Goal: Task Accomplishment & Management: Manage account settings

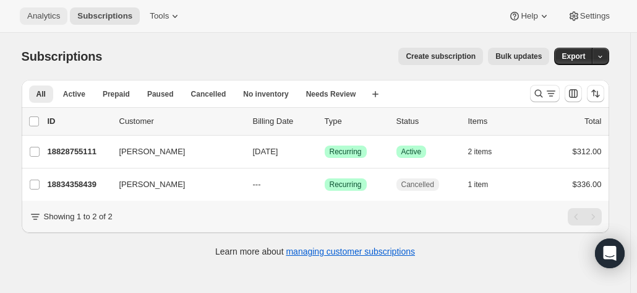
click at [43, 20] on span "Analytics" at bounding box center [43, 16] width 33 height 10
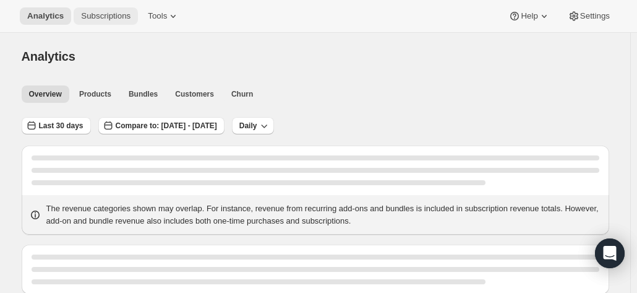
click at [100, 17] on span "Subscriptions" at bounding box center [106, 16] width 50 height 10
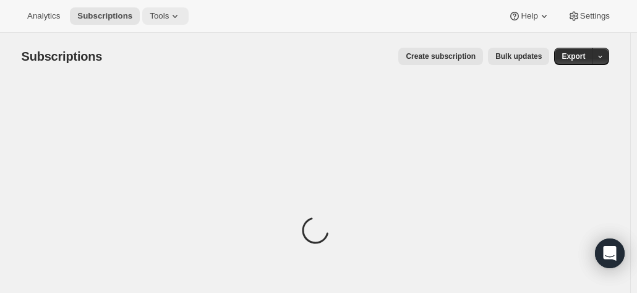
click at [156, 18] on span "Tools" at bounding box center [159, 16] width 19 height 10
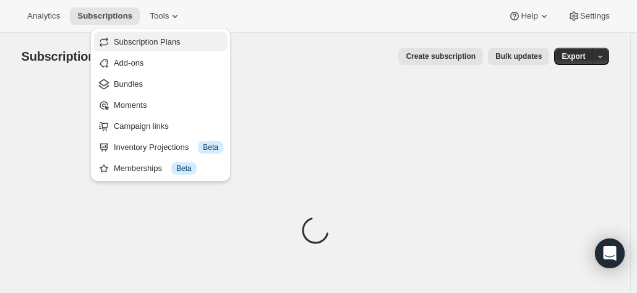
click at [134, 40] on span "Subscription Plans" at bounding box center [147, 41] width 67 height 9
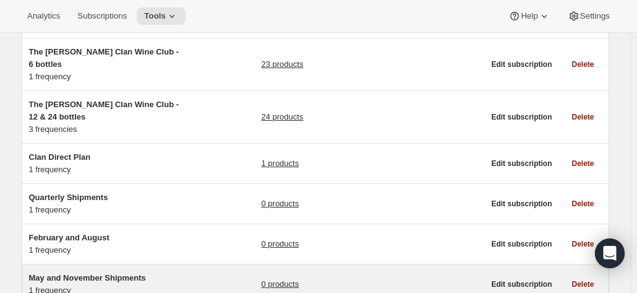
scroll to position [124, 0]
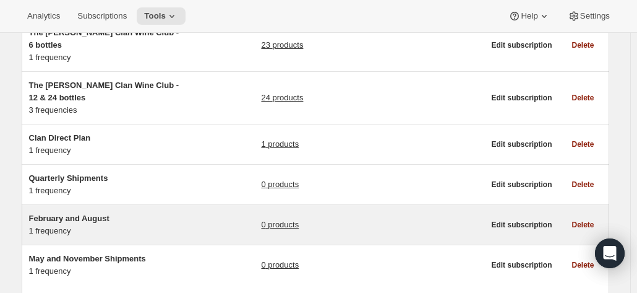
drag, startPoint x: 125, startPoint y: 207, endPoint x: 134, endPoint y: 210, distance: 9.8
click at [132, 212] on div "February and August 1 frequency" at bounding box center [106, 224] width 155 height 25
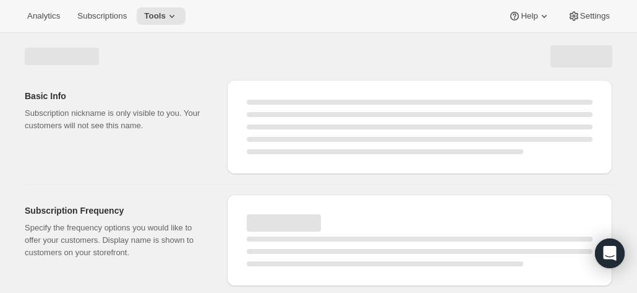
select select "WEEK"
select select "MONTH"
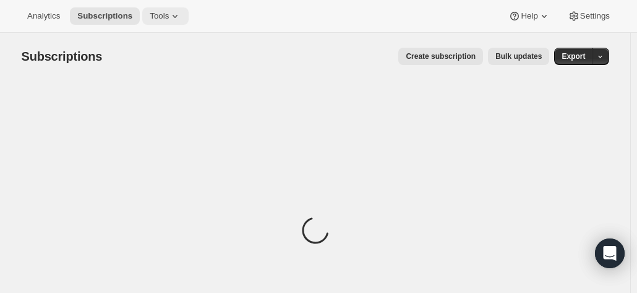
click at [150, 17] on span "Tools" at bounding box center [159, 16] width 19 height 10
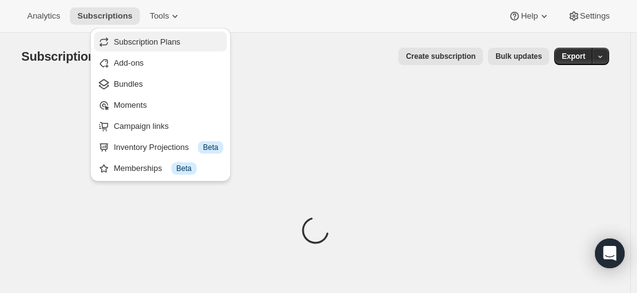
click at [137, 46] on span "Subscription Plans" at bounding box center [147, 41] width 67 height 9
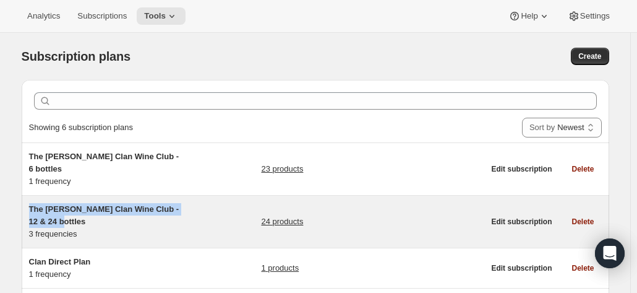
copy span "The [PERSON_NAME] Clan Wine Club - 12 & 24 bottles"
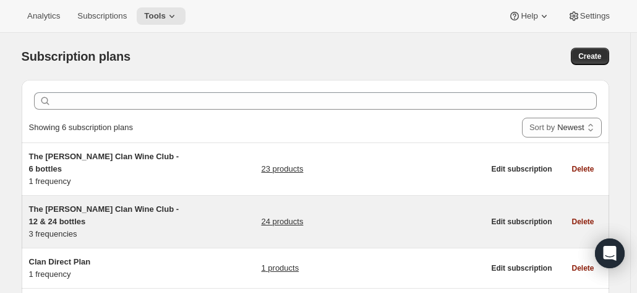
drag, startPoint x: 79, startPoint y: 209, endPoint x: 203, endPoint y: 214, distance: 123.9
click at [203, 214] on div "The Maxwell Clan Wine Club - 12 & 24 bottles 3 frequencies 24 products" at bounding box center [256, 221] width 455 height 37
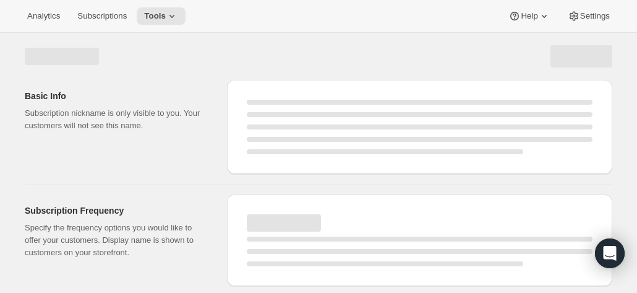
select select "WEEK"
select select "MONTH"
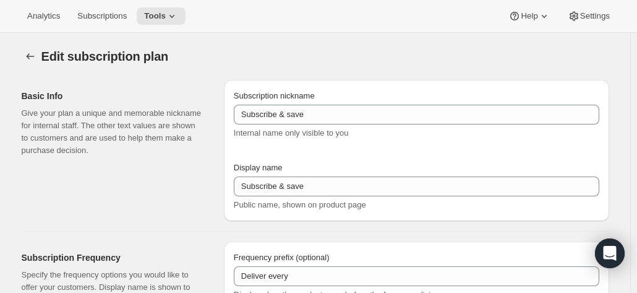
type input "The [PERSON_NAME] Clan Wine Club - 12 & 24 bottles"
type input "The [PERSON_NAME] Clan Wine Club"
type input "3"
select select "MONTH"
type input "3 months"
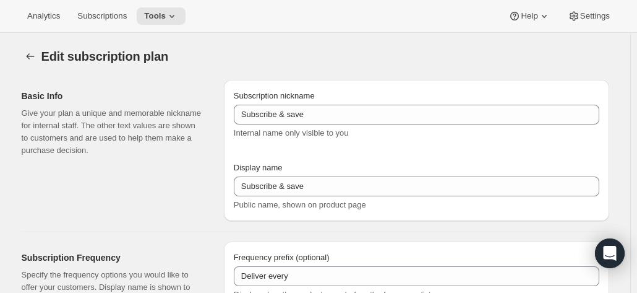
type input "4"
type input "4 months"
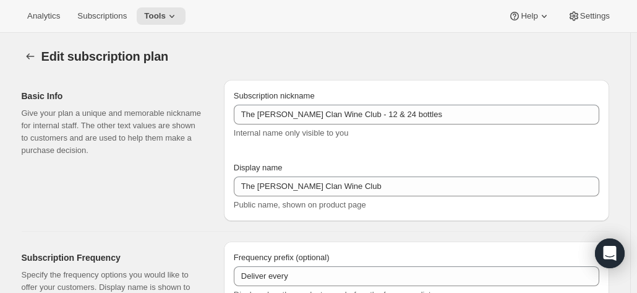
select select "MONTH"
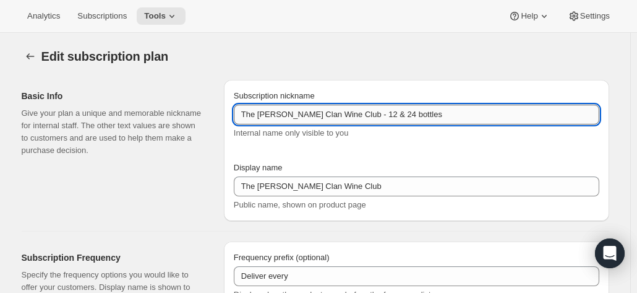
drag, startPoint x: 413, startPoint y: 119, endPoint x: 236, endPoint y: 119, distance: 177.0
click at [236, 119] on input "The Maxwell Clan Wine Club - 12 & 24 bottles" at bounding box center [417, 115] width 366 height 20
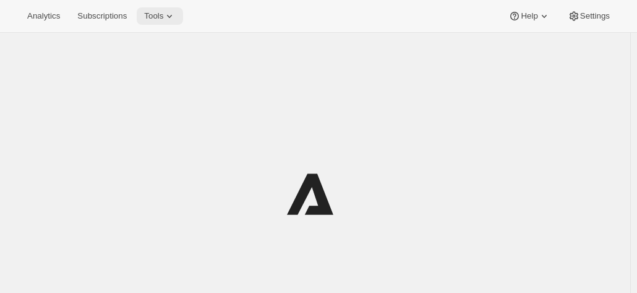
click at [147, 17] on span "Tools" at bounding box center [153, 16] width 19 height 10
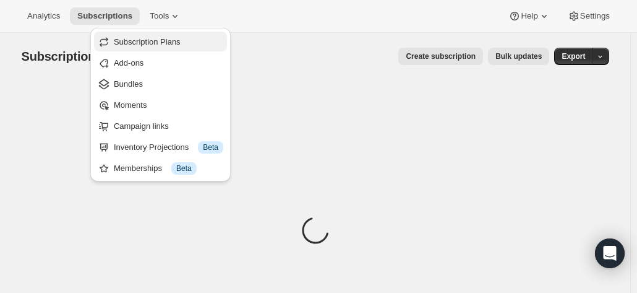
click at [143, 41] on span "Subscription Plans" at bounding box center [147, 41] width 67 height 9
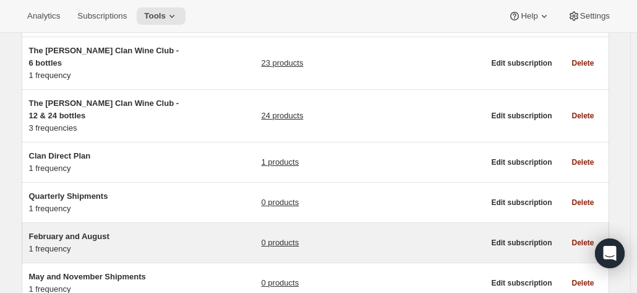
scroll to position [124, 0]
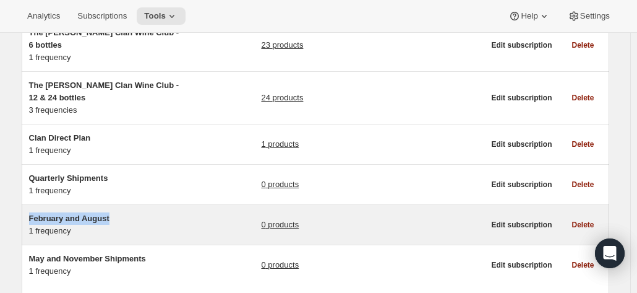
copy span "February and August"
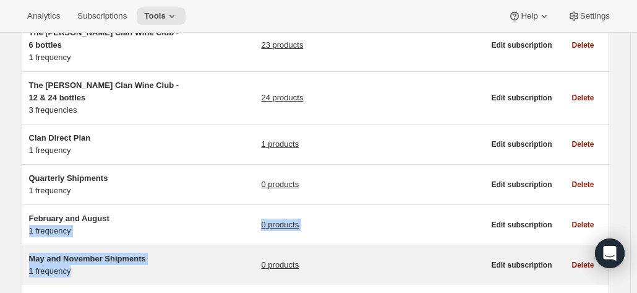
drag, startPoint x: 123, startPoint y: 197, endPoint x: 205, endPoint y: 254, distance: 100.1
click at [170, 252] on ul "The Maxwell Clan Wine Club - 6 bottles 1 frequency 23 products Edit subscriptio…" at bounding box center [316, 152] width 588 height 266
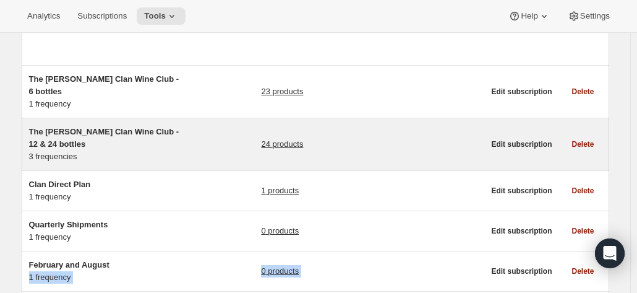
scroll to position [62, 0]
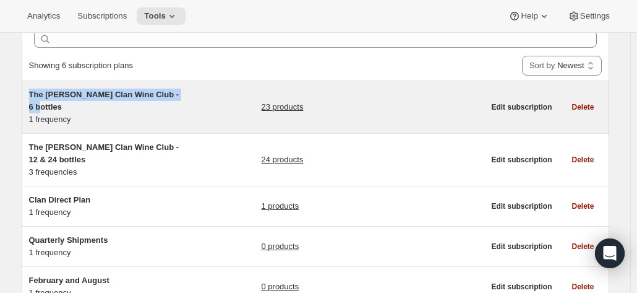
copy span "The Maxwell Clan Wine Club - 6 bottles"
drag, startPoint x: 198, startPoint y: 97, endPoint x: 32, endPoint y: 98, distance: 165.8
click at [32, 98] on div "The Maxwell Clan Wine Club - 6 bottles 1 frequency 23 products" at bounding box center [256, 106] width 455 height 37
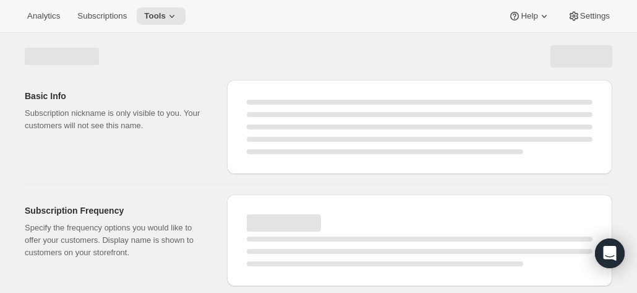
select select "WEEK"
select select "MONTH"
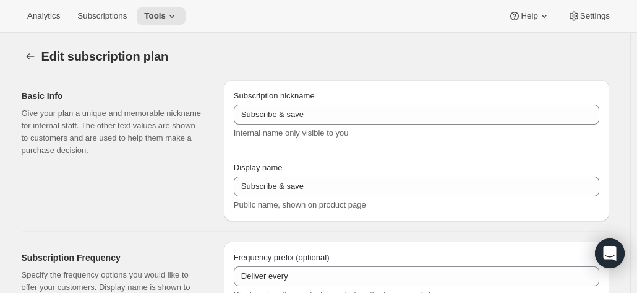
checkbox input "true"
type input "The Maxwell Clan Wine Club - 6 bottles"
type input "The Maxwell Clan Wine Club"
type input "3"
select select "MONTH"
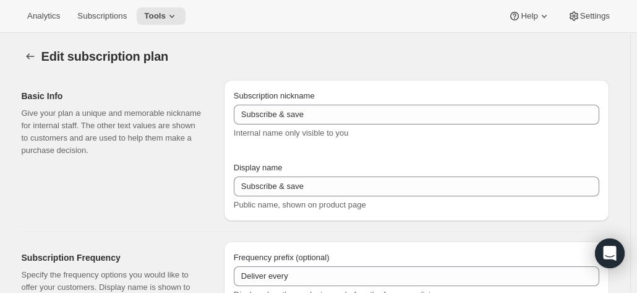
type input "3 months"
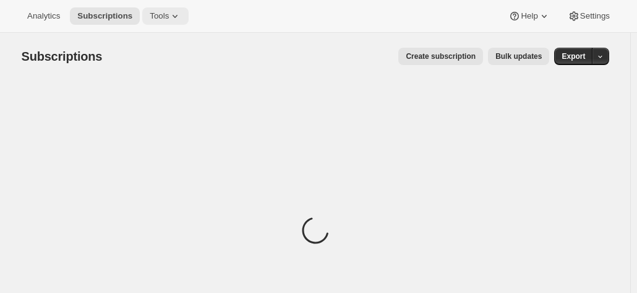
click at [160, 17] on span "Tools" at bounding box center [159, 16] width 19 height 10
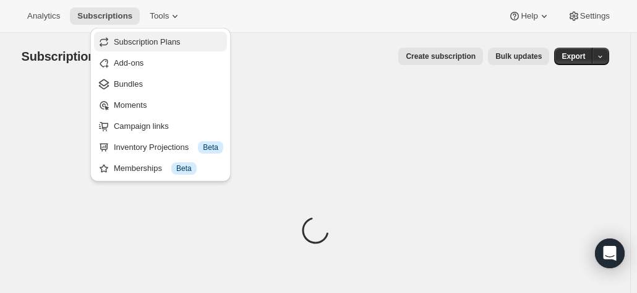
click at [151, 34] on button "Subscription Plans" at bounding box center [160, 42] width 133 height 20
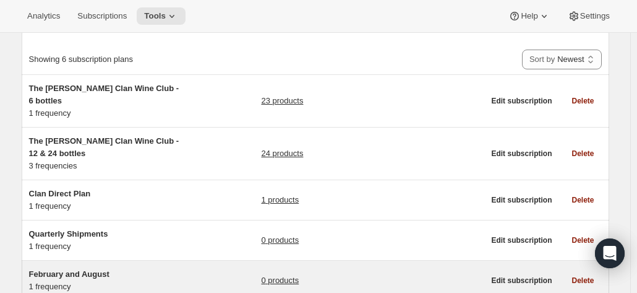
scroll to position [124, 0]
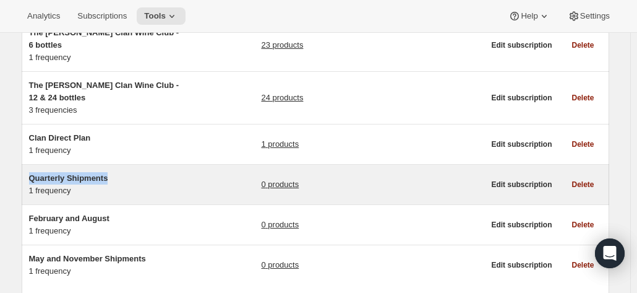
copy span "Quarterly Shipments"
drag, startPoint x: 125, startPoint y: 162, endPoint x: 63, endPoint y: 163, distance: 62.5
click at [63, 172] on h5 "Quarterly Shipments" at bounding box center [106, 178] width 155 height 12
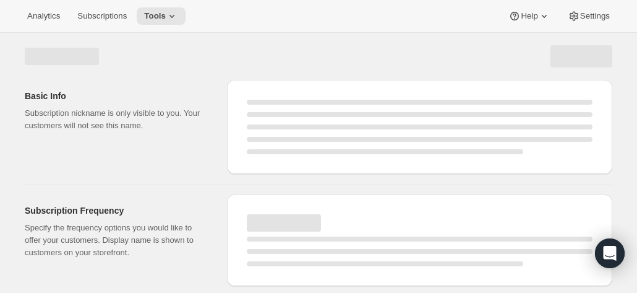
select select "WEEK"
select select "MONTH"
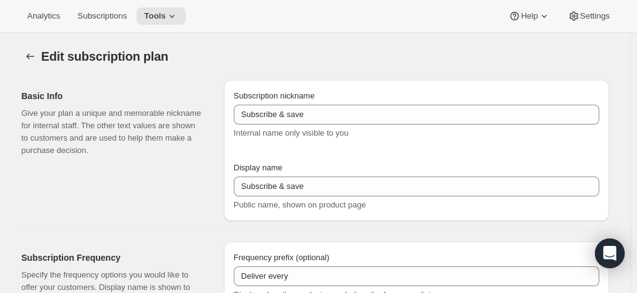
type input "Quarterly Shipments"
type input "Join the Club"
type input "Delivers"
type input "3"
select select "MONTH"
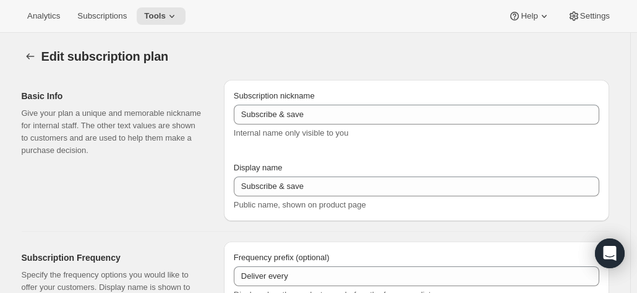
type input "quarterly (Feb, May, Aug, Nov)"
checkbox input "true"
select select "YEARDAY"
select select "2"
select select "5"
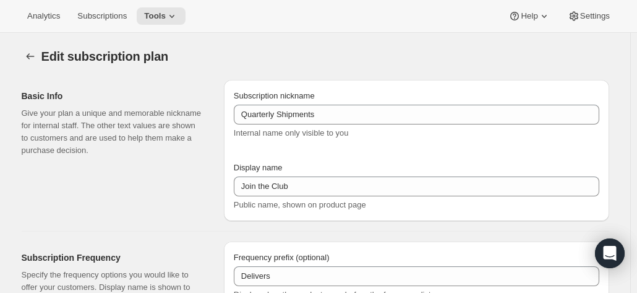
select select "8"
select select "11"
select select "3"
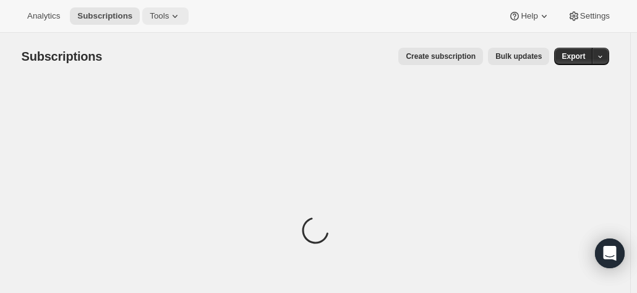
click at [155, 12] on span "Tools" at bounding box center [159, 16] width 19 height 10
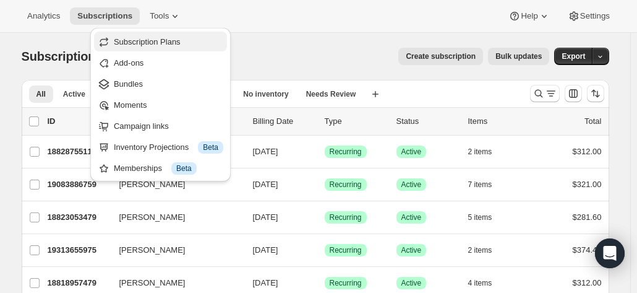
click at [160, 42] on span "Subscription Plans" at bounding box center [147, 41] width 67 height 9
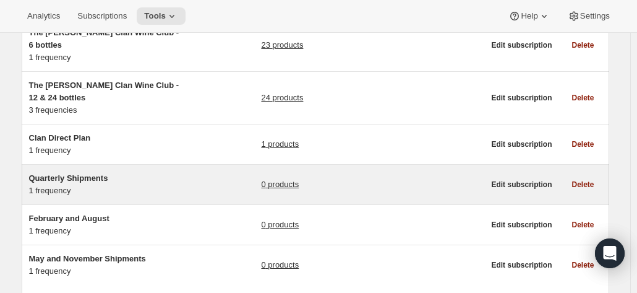
scroll to position [62, 0]
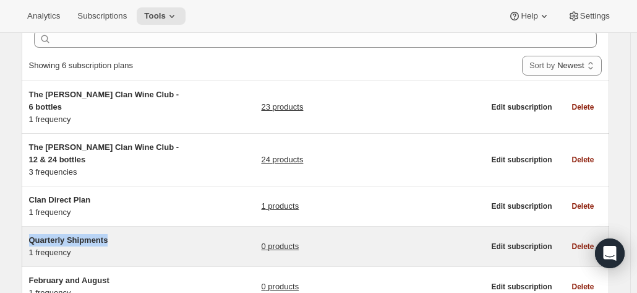
copy span "Quarterly Shipments"
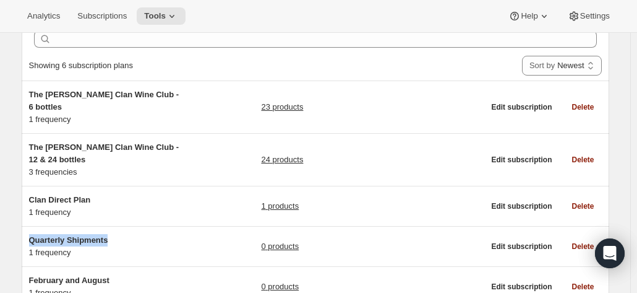
drag, startPoint x: 121, startPoint y: 226, endPoint x: -1, endPoint y: 226, distance: 121.9
click at [0, 226] on html "Analytics Subscriptions Tools Help Settings Skip to content Subscription plans.…" at bounding box center [318, 84] width 637 height 293
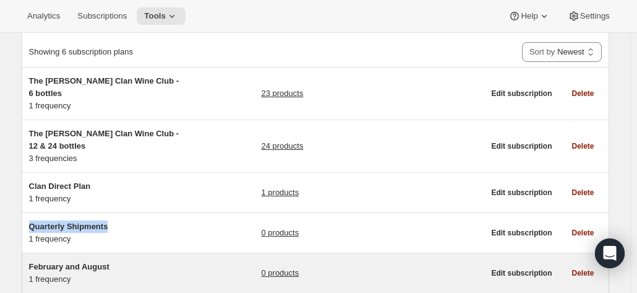
scroll to position [124, 0]
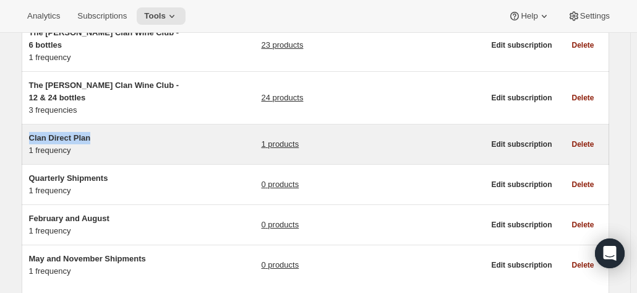
copy span "Clan Direct Plan"
drag, startPoint x: 100, startPoint y: 123, endPoint x: 85, endPoint y: 134, distance: 18.6
click at [85, 134] on div "Clan Direct Plan 1 frequency" at bounding box center [106, 144] width 155 height 25
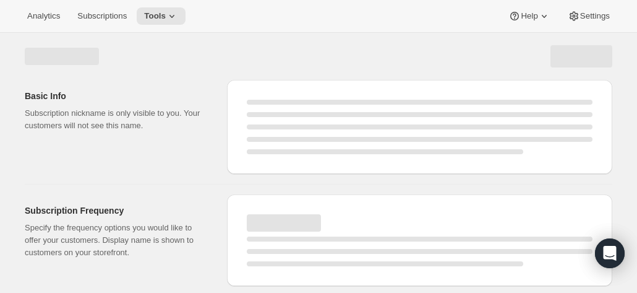
select select "WEEK"
select select "MONTH"
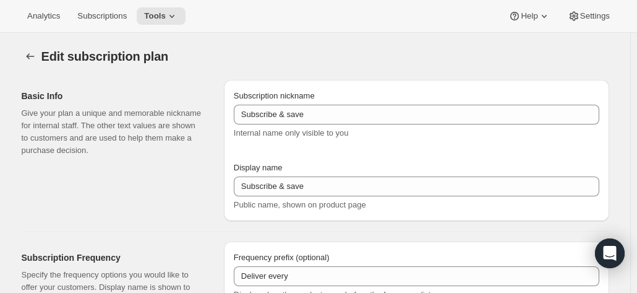
type input "Clan Direct Plan"
type input "Join the Clan"
type input "Billed only"
type input "10"
select select "YEAR"
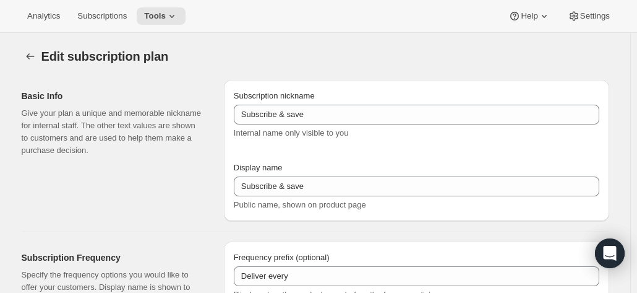
type input "on demand"
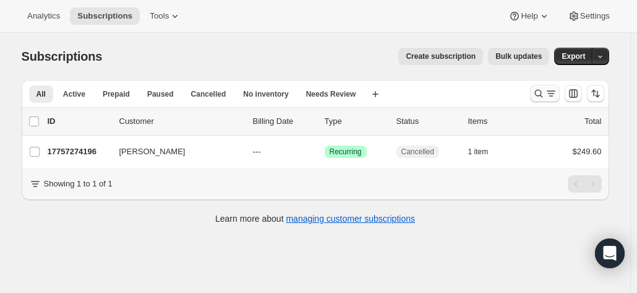
click at [538, 93] on icon "Search and filter results" at bounding box center [539, 94] width 8 height 8
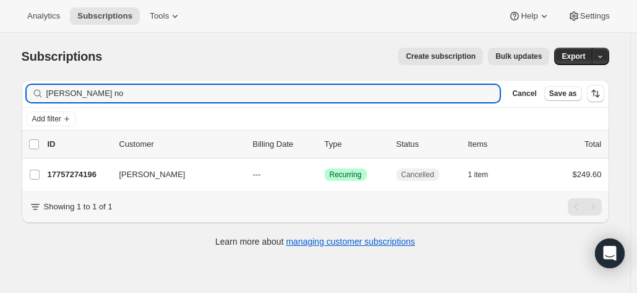
drag, startPoint x: 176, startPoint y: 92, endPoint x: 3, endPoint y: 99, distance: 173.4
click at [3, 99] on div "Subscriptions. This page is ready Subscriptions Create subscription Bulk update…" at bounding box center [315, 179] width 631 height 293
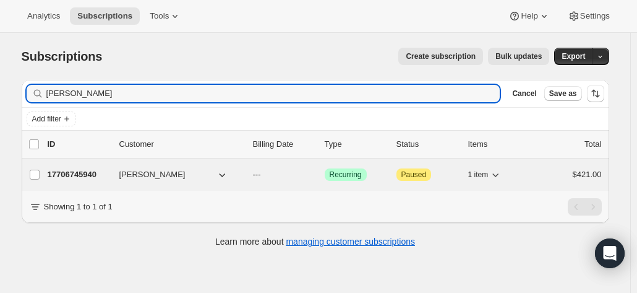
type input "vicki cla"
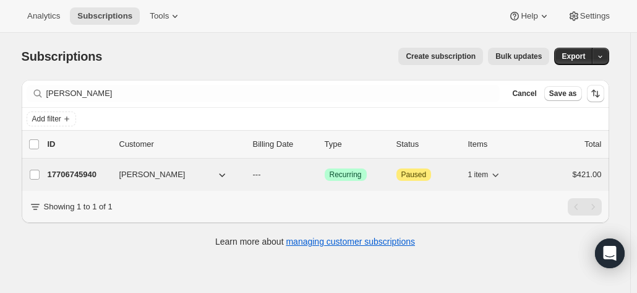
click at [101, 174] on p "17706745940" at bounding box center [79, 174] width 62 height 12
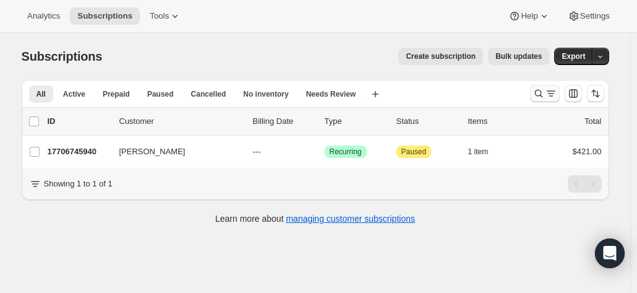
click at [539, 90] on icon "Search and filter results" at bounding box center [539, 94] width 8 height 8
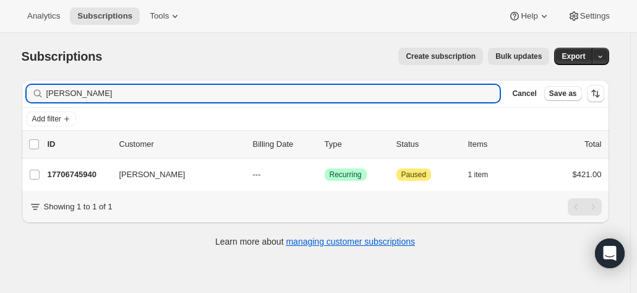
drag, startPoint x: 82, startPoint y: 99, endPoint x: 21, endPoint y: 100, distance: 60.6
click at [21, 100] on div "Filter subscribers vicki cla Clear Cancel Save as Add filter 0 selected Update …" at bounding box center [311, 165] width 598 height 190
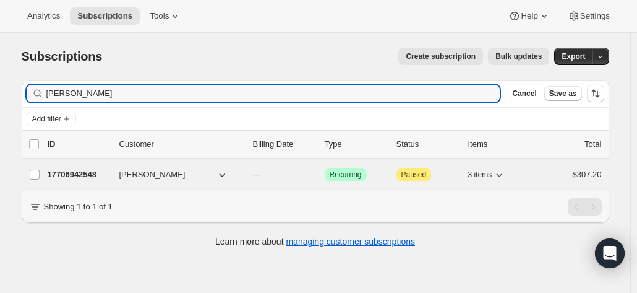
type input "barbara dreg"
click at [89, 175] on p "17706942548" at bounding box center [79, 174] width 62 height 12
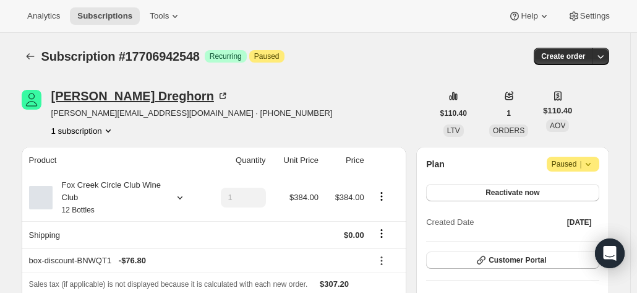
click at [217, 95] on icon at bounding box center [223, 96] width 12 height 12
